Goal: Find specific page/section

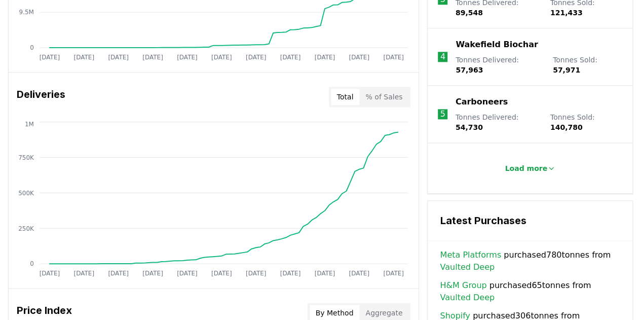
scroll to position [557, 0]
click at [538, 163] on p "Load more" at bounding box center [526, 168] width 43 height 10
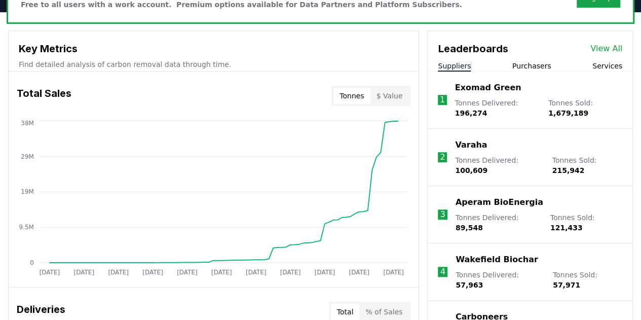
scroll to position [303, 0]
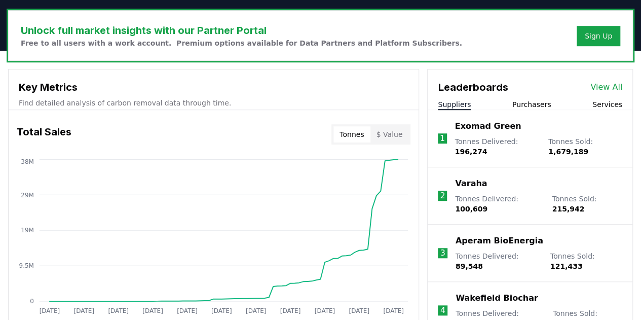
click at [601, 84] on link "View All" at bounding box center [607, 87] width 32 height 12
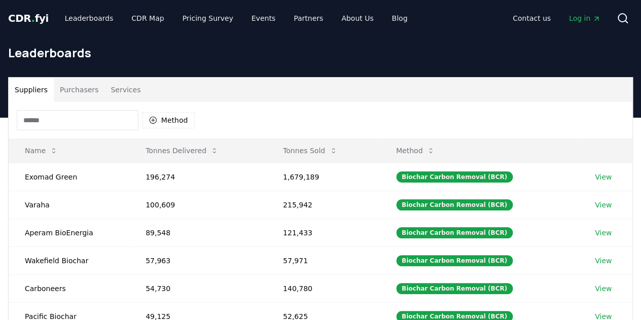
click at [79, 119] on input at bounding box center [78, 120] width 122 height 20
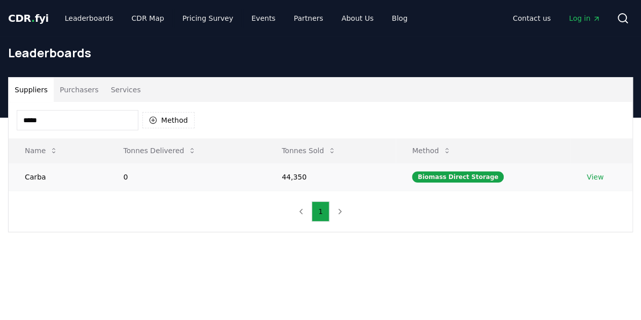
type input "*****"
click at [593, 175] on link "View" at bounding box center [595, 177] width 17 height 10
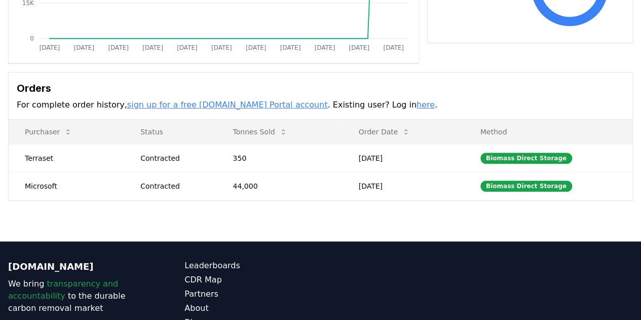
scroll to position [230, 0]
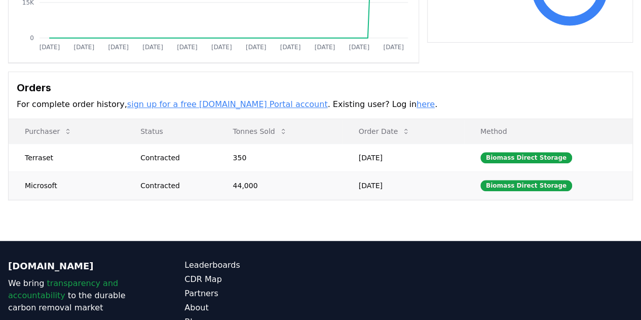
click at [303, 186] on td "44,000" at bounding box center [280, 185] width 126 height 28
click at [518, 184] on div "Biomass Direct Storage" at bounding box center [527, 185] width 92 height 11
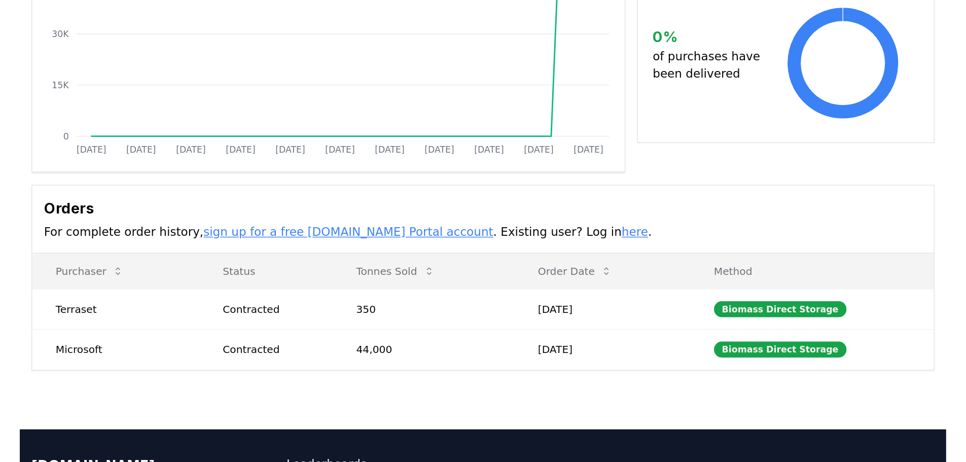
scroll to position [174, 0]
